Goal: Transaction & Acquisition: Book appointment/travel/reservation

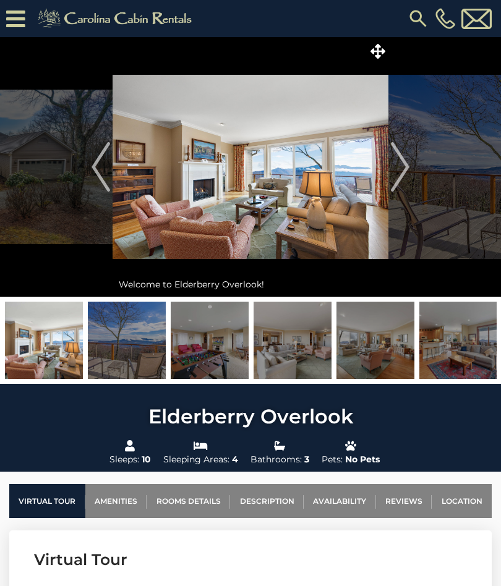
click at [401, 177] on img "Next" at bounding box center [400, 166] width 19 height 49
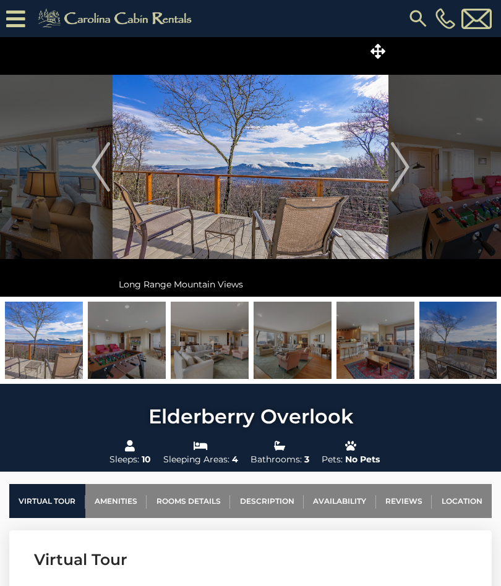
click at [403, 168] on img "Next" at bounding box center [400, 166] width 19 height 49
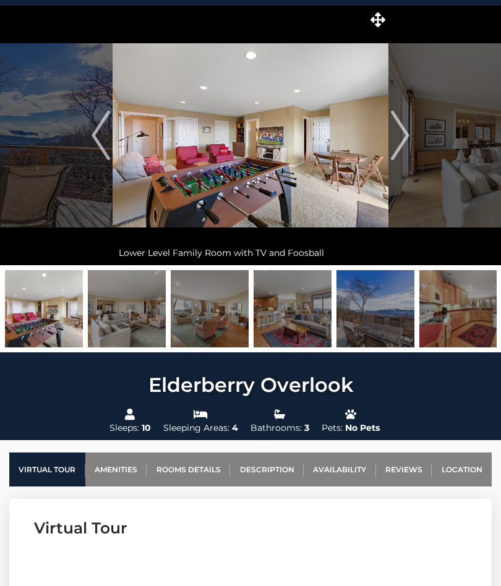
scroll to position [29, 0]
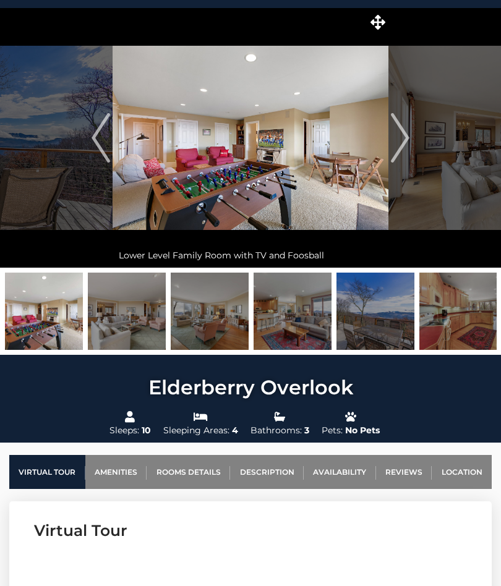
click at [342, 469] on link "Availability" at bounding box center [340, 472] width 72 height 34
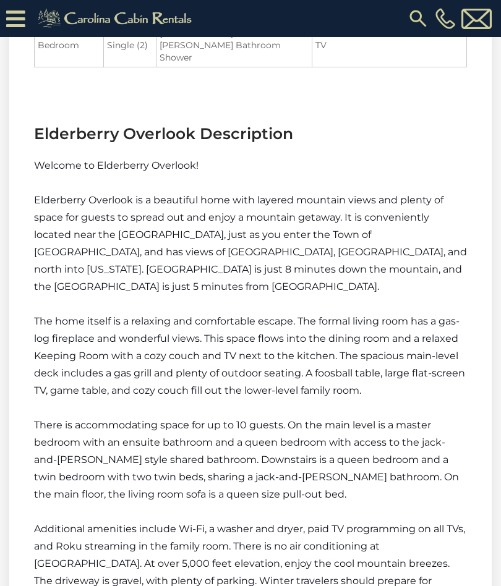
scroll to position [2374, 0]
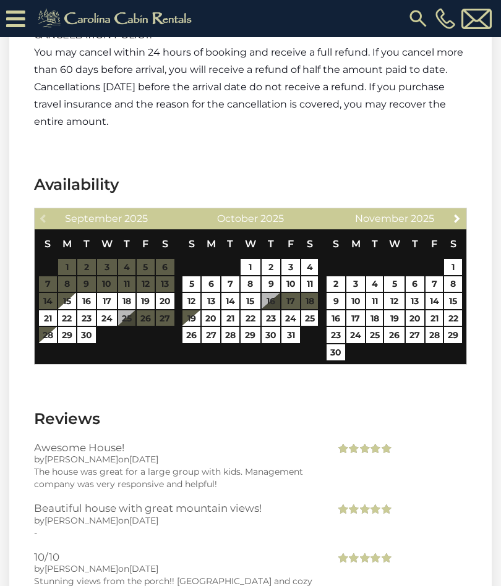
click at [451, 210] on link "Next" at bounding box center [457, 217] width 15 height 15
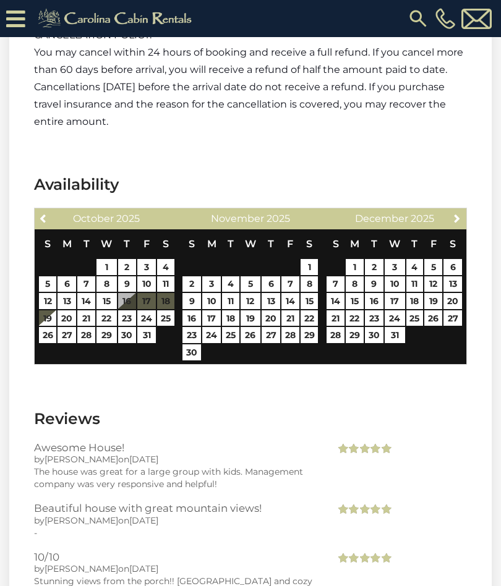
click at [454, 210] on link "Next" at bounding box center [457, 217] width 15 height 15
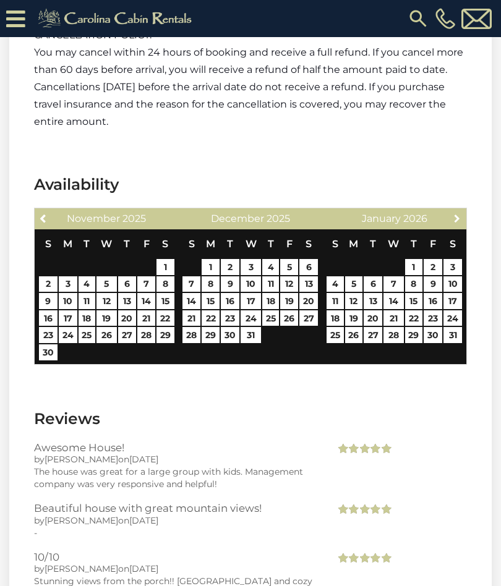
click at [454, 210] on link "Next" at bounding box center [457, 217] width 15 height 15
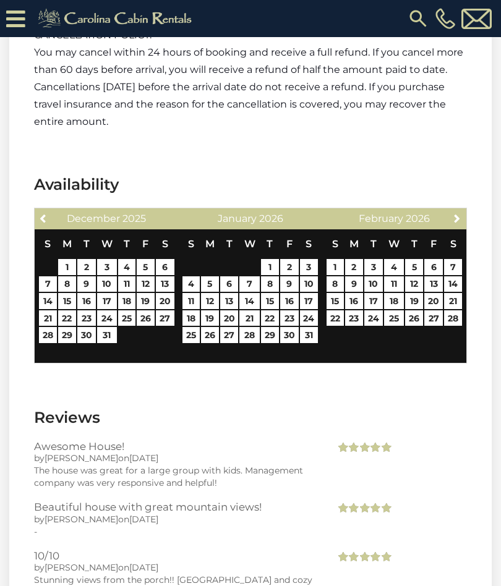
click at [450, 208] on div "Next [DATE]" at bounding box center [394, 218] width 144 height 21
click at [454, 213] on span "Next" at bounding box center [457, 218] width 10 height 10
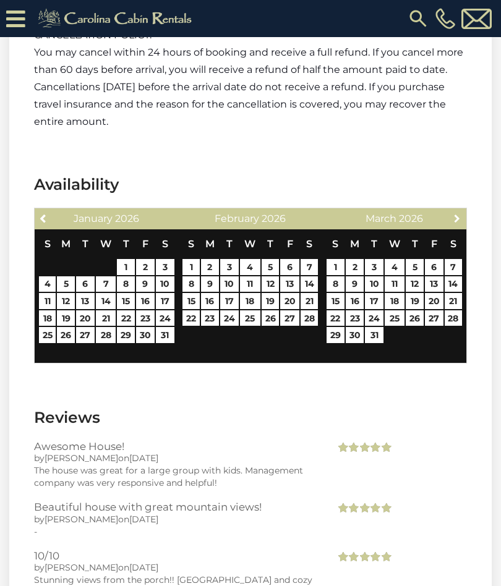
click at [458, 213] on span "Next" at bounding box center [457, 218] width 10 height 10
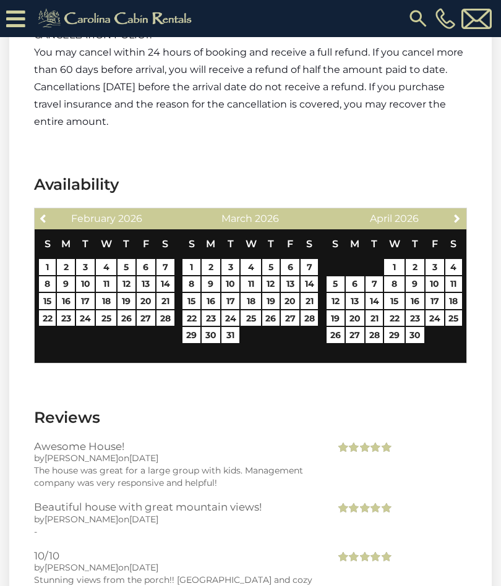
click at [460, 213] on span "Next" at bounding box center [457, 218] width 10 height 10
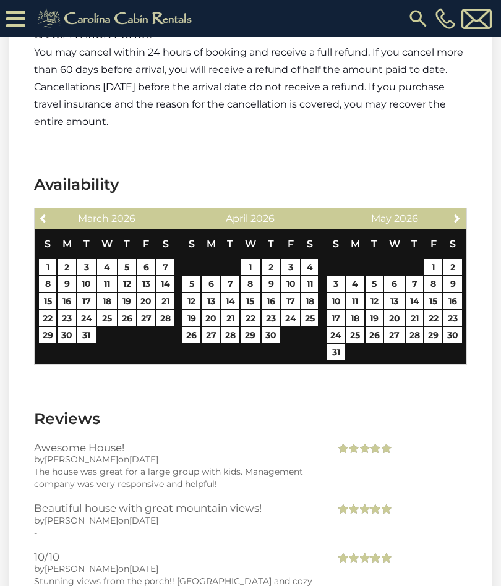
click at [459, 213] on span "Next" at bounding box center [457, 218] width 10 height 10
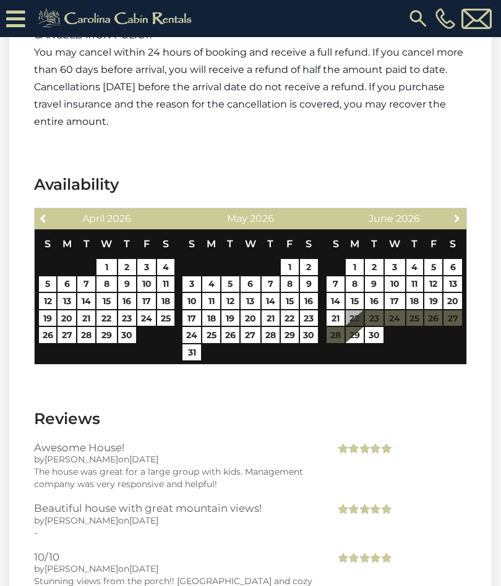
click at [450, 210] on link "Next" at bounding box center [457, 217] width 15 height 15
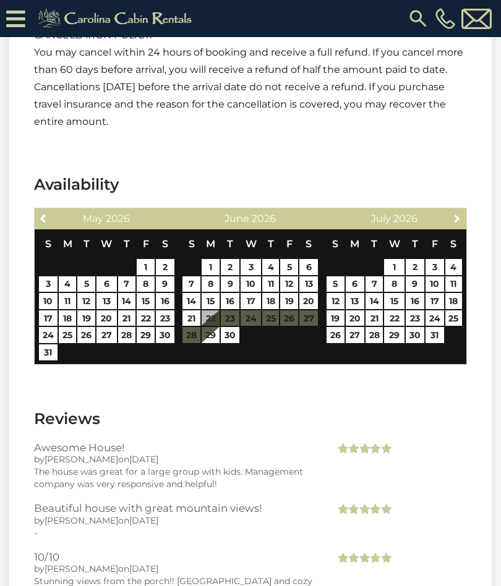
click at [450, 210] on link "Next" at bounding box center [457, 217] width 15 height 15
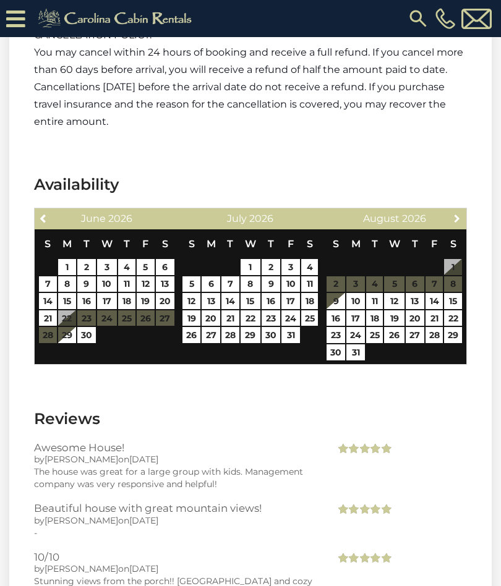
click at [455, 210] on link "Next" at bounding box center [457, 217] width 15 height 15
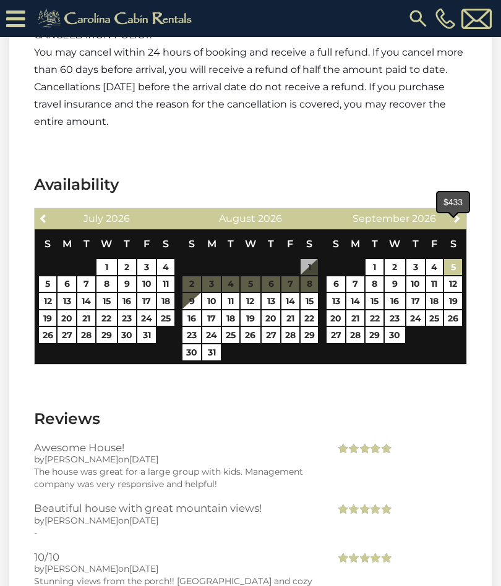
click at [452, 259] on link "5" at bounding box center [453, 267] width 18 height 16
type input "**********"
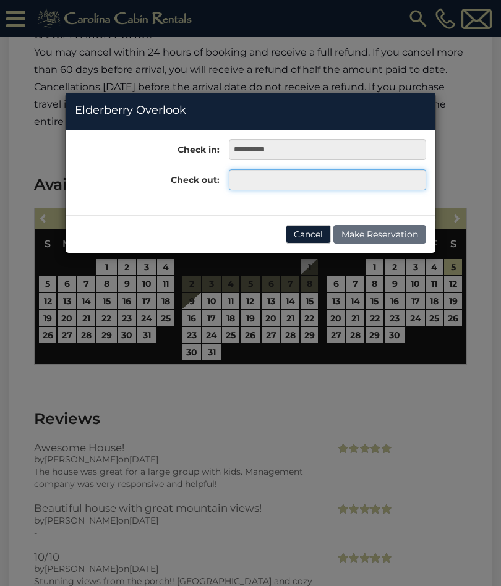
click at [247, 178] on input "text" at bounding box center [327, 179] width 197 height 21
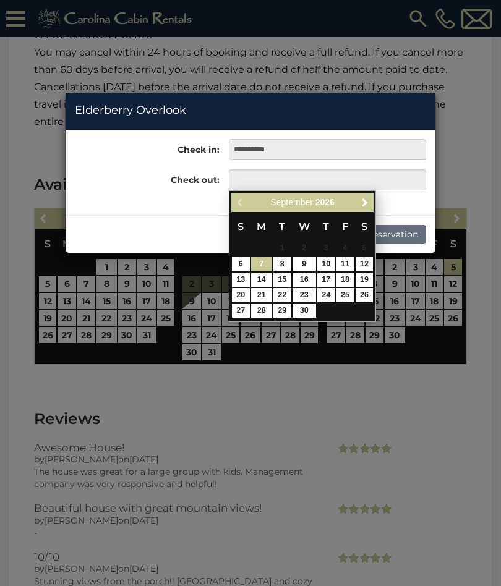
click at [260, 262] on link "7" at bounding box center [261, 264] width 21 height 14
type input "**********"
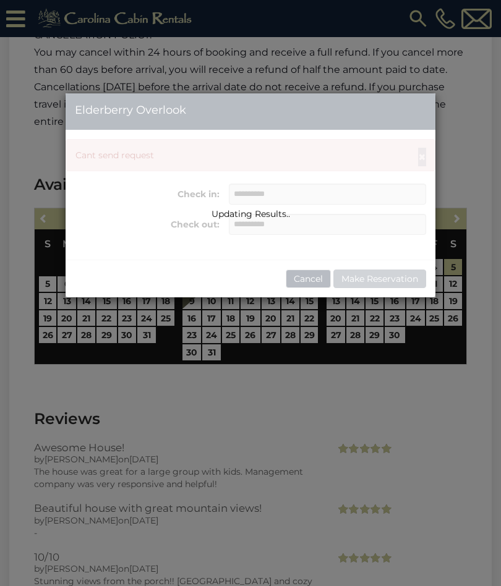
click at [310, 284] on div "Updating Results.." at bounding box center [251, 195] width 370 height 204
click at [312, 270] on div "Updating Results.." at bounding box center [251, 195] width 370 height 204
click at [304, 287] on div "Updating Results.." at bounding box center [251, 195] width 370 height 204
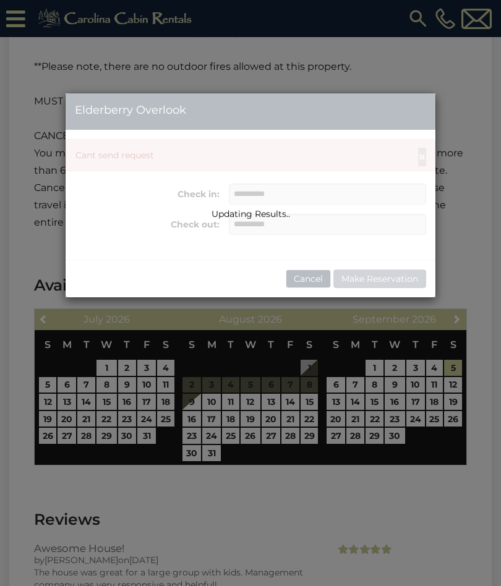
scroll to position [2272, 0]
